Goal: Task Accomplishment & Management: Manage account settings

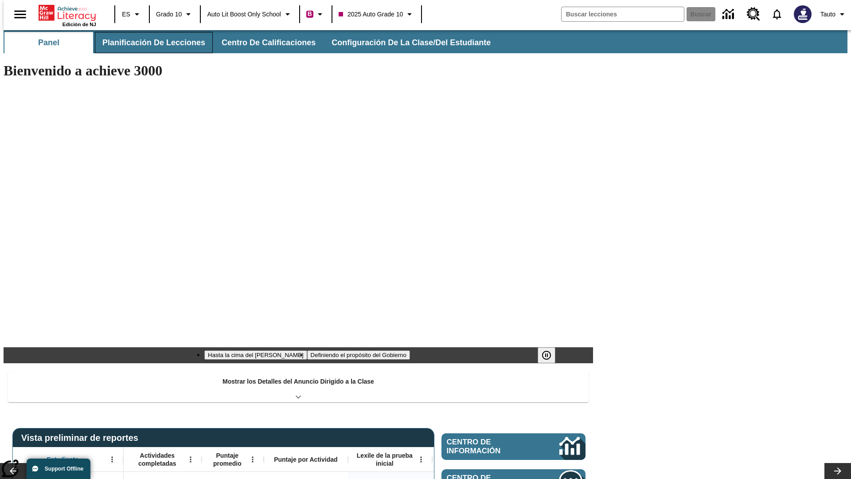
click at [149, 43] on button "Planificación de lecciones" at bounding box center [154, 42] width 118 height 21
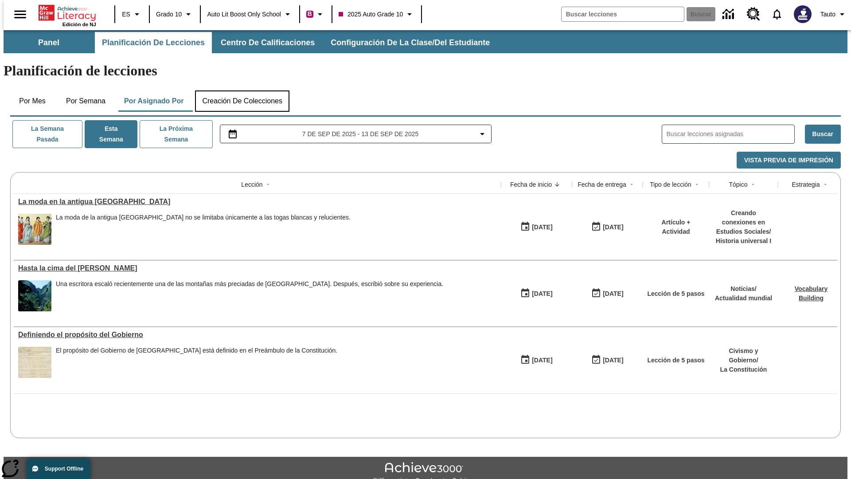
click at [242, 90] on button "Creación de colecciones" at bounding box center [242, 100] width 94 height 21
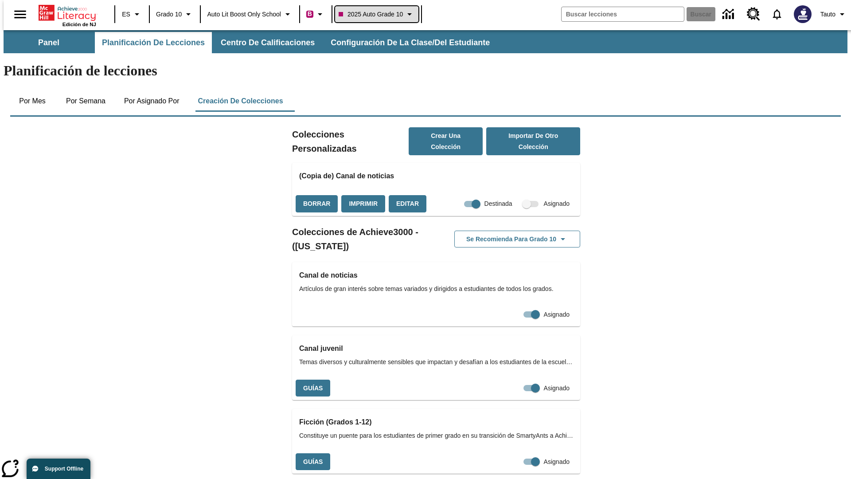
click at [380, 14] on span "2025 Auto Grade 10" at bounding box center [371, 14] width 64 height 9
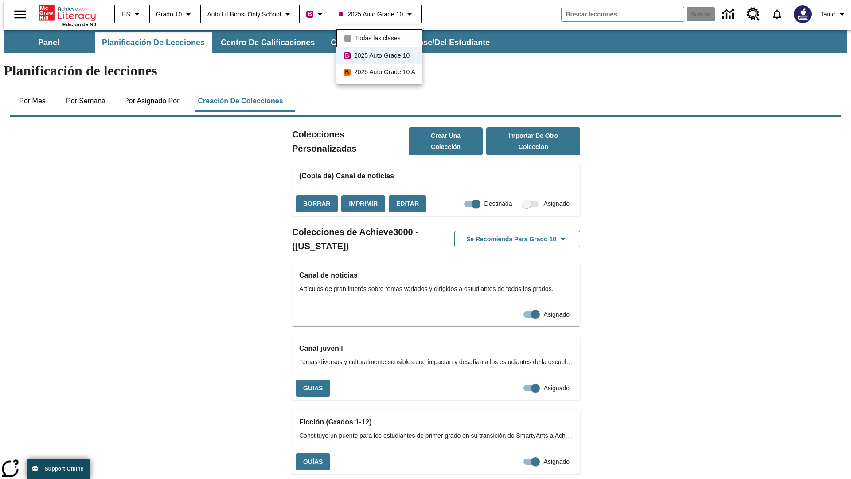
click at [381, 37] on span "Todas las clases" at bounding box center [378, 38] width 46 height 9
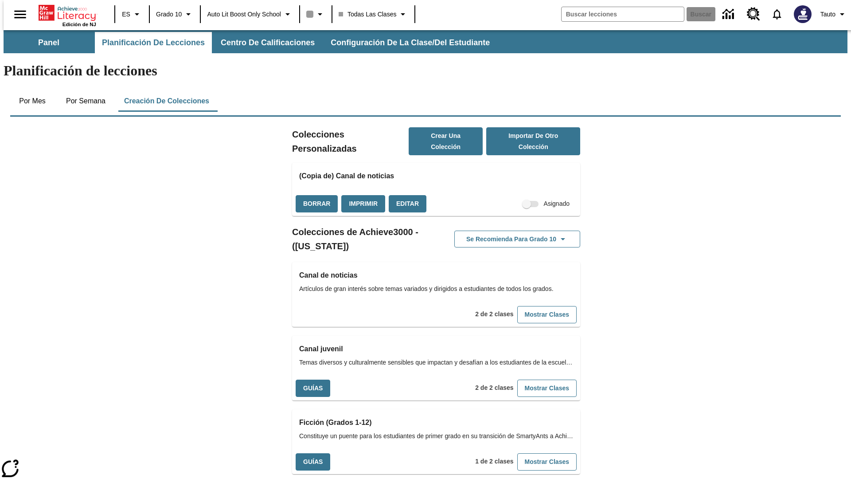
scroll to position [261, 0]
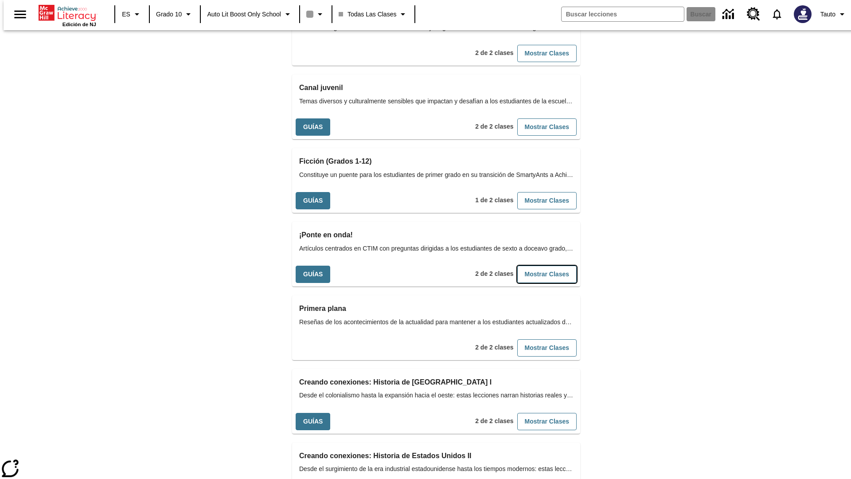
click at [533, 266] on button "Mostrar Clases" at bounding box center [547, 274] width 59 height 17
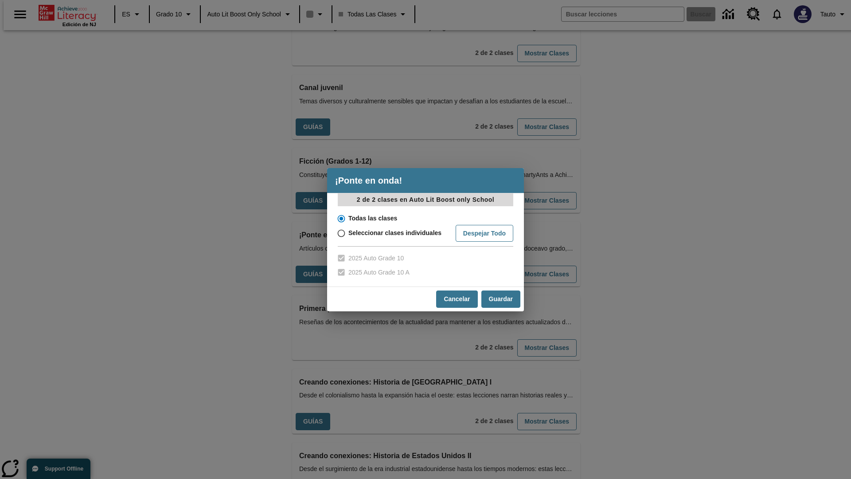
click at [341, 218] on input "Todas las clases" at bounding box center [341, 218] width 16 height 12
click at [456, 299] on button "Cancelar" at bounding box center [456, 298] width 41 height 17
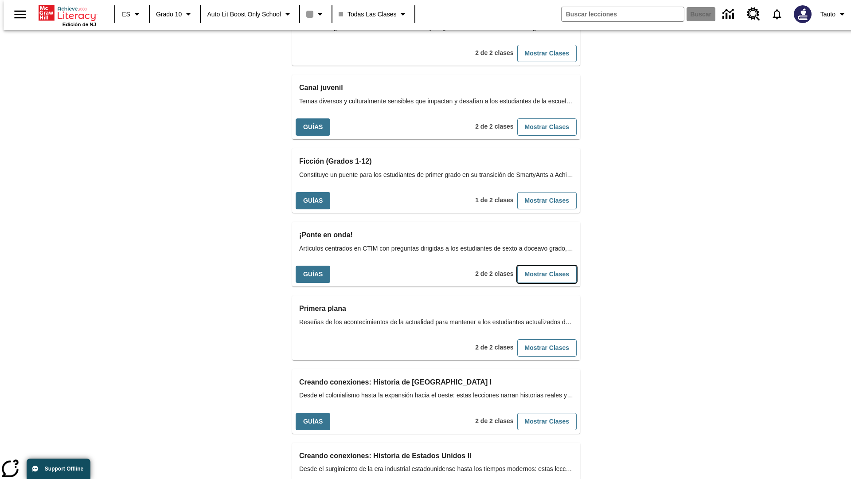
click at [533, 266] on button "Mostrar Clases" at bounding box center [547, 274] width 59 height 17
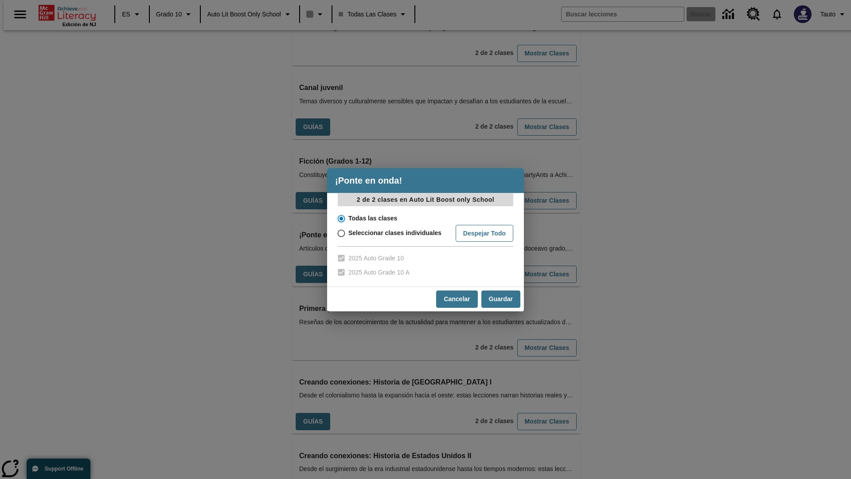
click at [341, 218] on input "Todas las clases" at bounding box center [341, 218] width 16 height 12
click at [501, 299] on button "Guardar" at bounding box center [501, 298] width 39 height 17
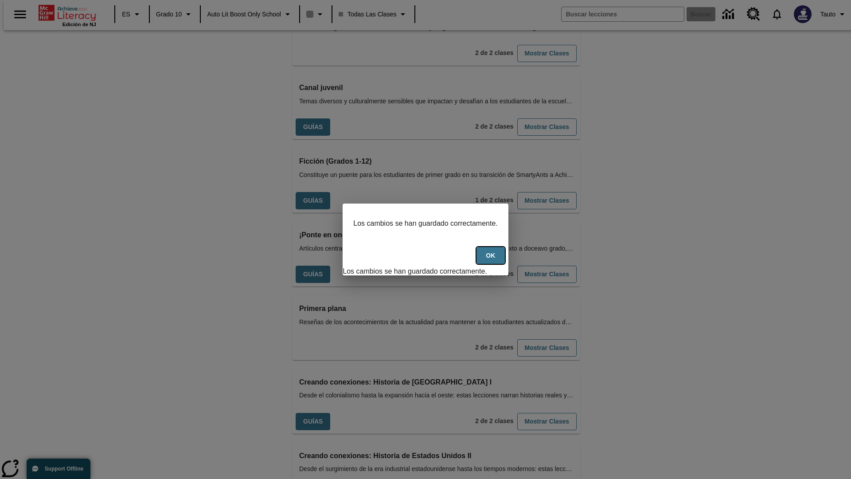
click at [495, 260] on button "OK" at bounding box center [491, 255] width 28 height 17
